Goal: Task Accomplishment & Management: Manage account settings

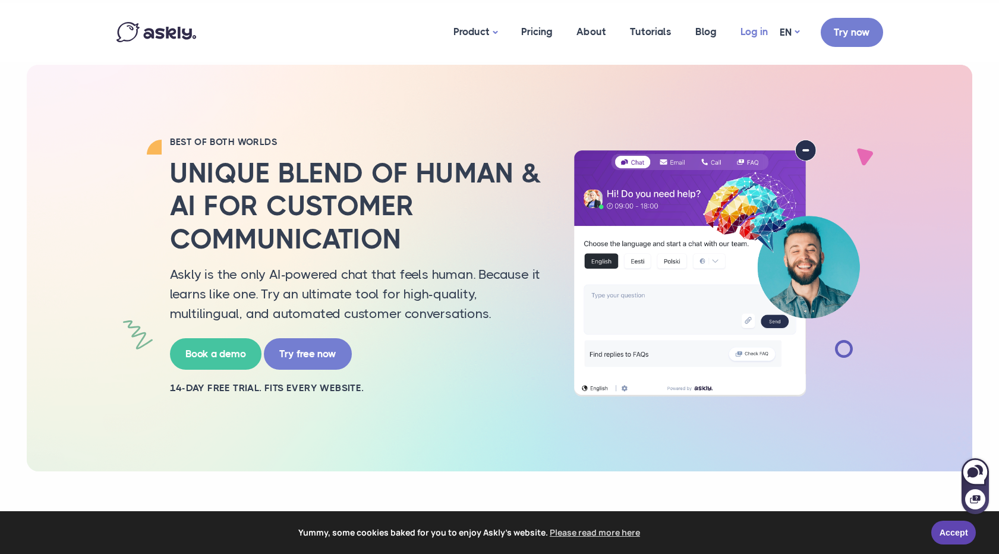
click at [752, 30] on link "Log in" at bounding box center [754, 32] width 51 height 58
click at [753, 31] on link "Log in" at bounding box center [754, 32] width 51 height 58
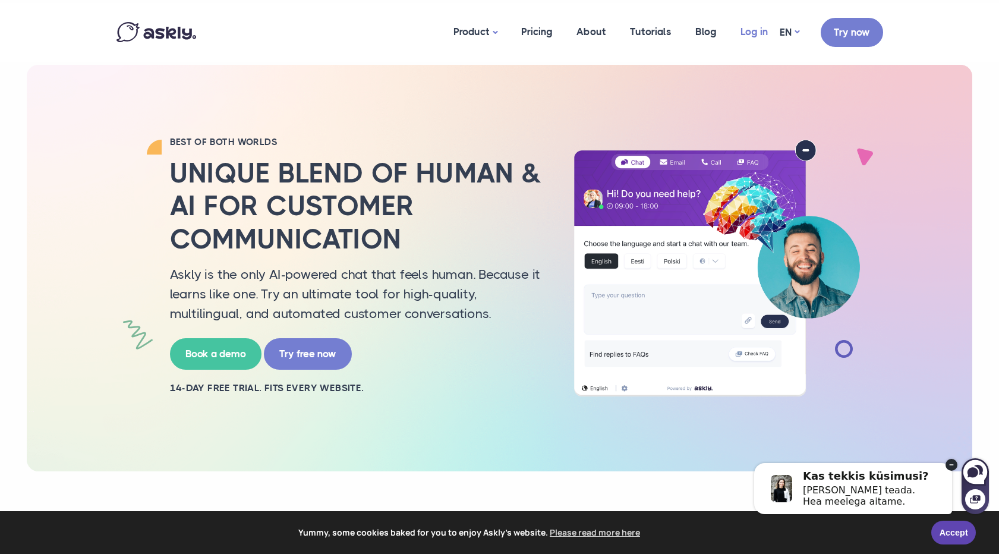
click at [754, 34] on link "Log in" at bounding box center [754, 32] width 51 height 58
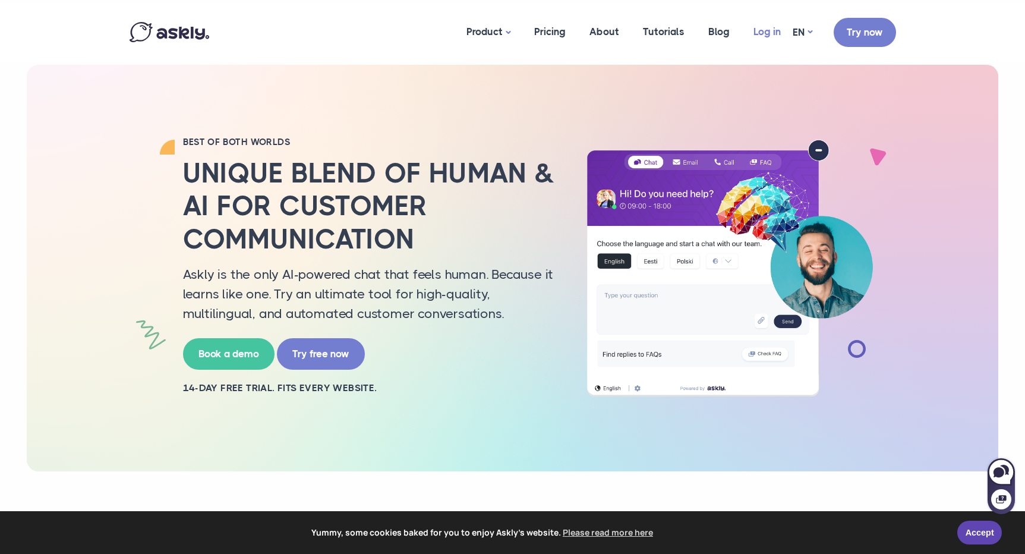
click at [758, 31] on link "Log in" at bounding box center [767, 32] width 51 height 58
